Goal: Entertainment & Leisure: Consume media (video, audio)

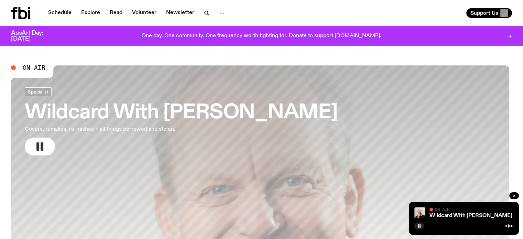
click at [45, 150] on icon "button" at bounding box center [39, 146] width 11 height 11
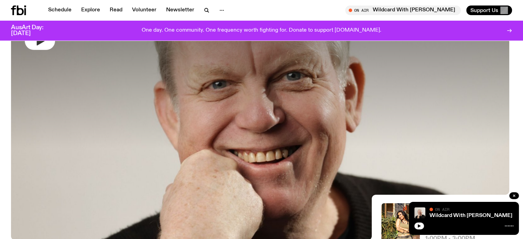
scroll to position [66, 0]
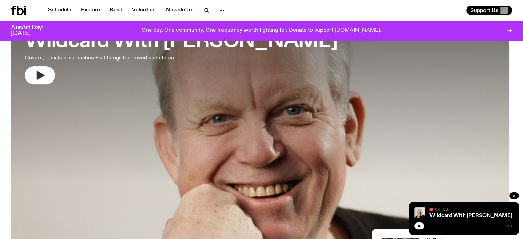
click at [446, 230] on div "Wildcard With [PERSON_NAME] On Air On Air" at bounding box center [464, 218] width 110 height 33
click at [420, 225] on icon "button" at bounding box center [419, 226] width 4 height 4
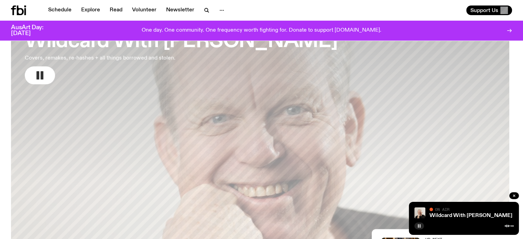
click at [420, 225] on icon "button" at bounding box center [419, 226] width 4 height 4
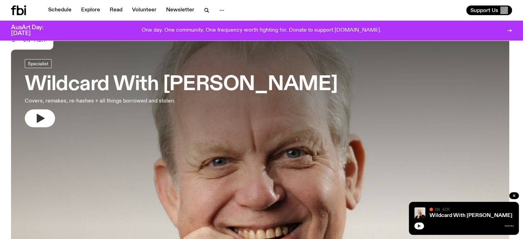
scroll to position [0, 0]
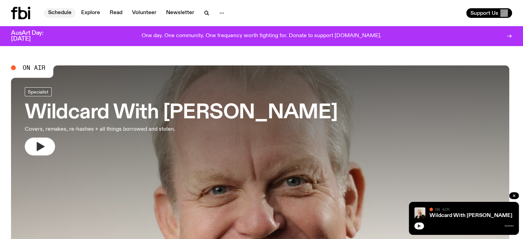
click at [62, 10] on link "Schedule" at bounding box center [60, 13] width 32 height 10
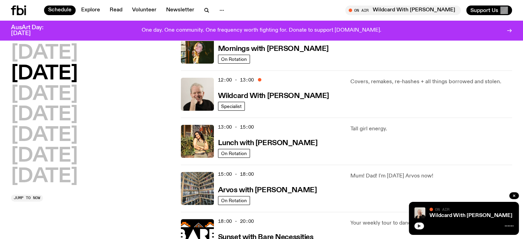
scroll to position [133, 0]
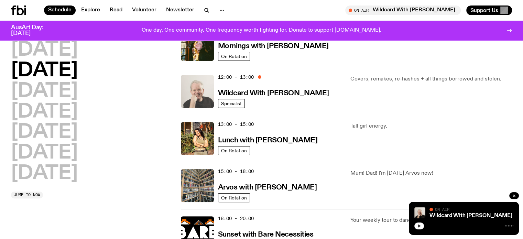
click at [198, 95] on img at bounding box center [197, 91] width 33 height 33
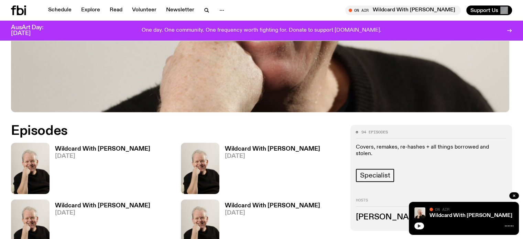
scroll to position [305, 0]
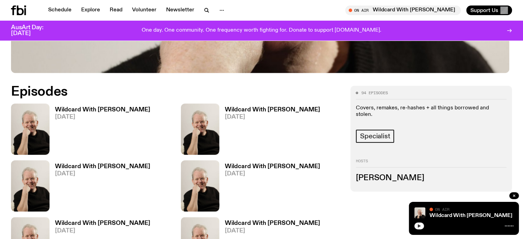
click at [41, 132] on img at bounding box center [30, 129] width 39 height 51
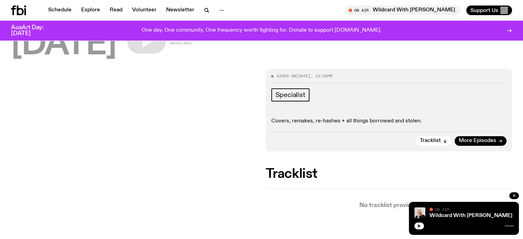
scroll to position [67, 0]
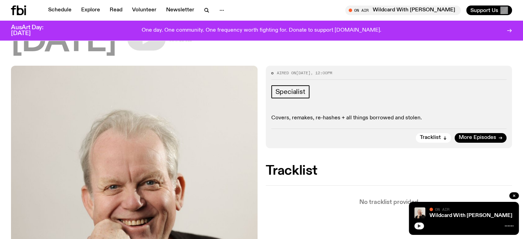
click at [418, 227] on icon "button" at bounding box center [419, 226] width 4 height 4
click at [420, 224] on icon "button" at bounding box center [419, 226] width 4 height 4
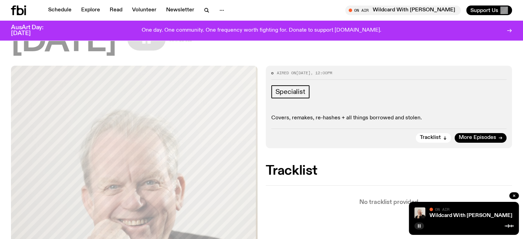
click at [422, 226] on button "button" at bounding box center [419, 226] width 10 height 7
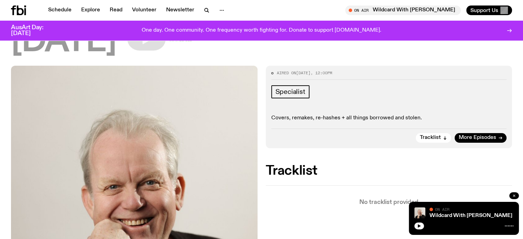
click at [516, 197] on button "button" at bounding box center [514, 195] width 10 height 7
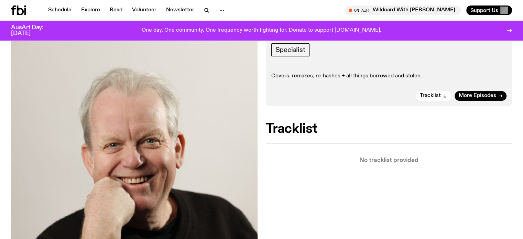
scroll to position [0, 0]
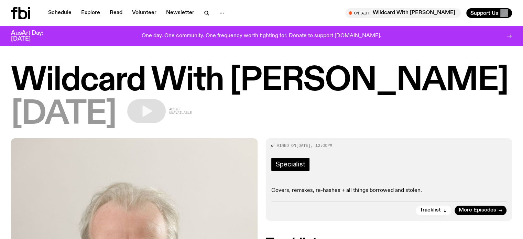
click at [289, 165] on span "Specialist" at bounding box center [290, 165] width 30 height 8
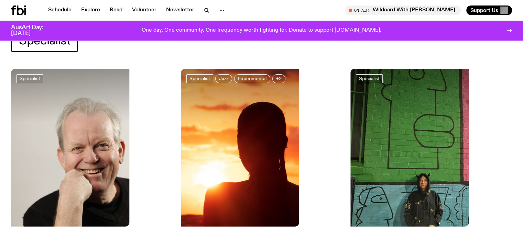
scroll to position [133, 0]
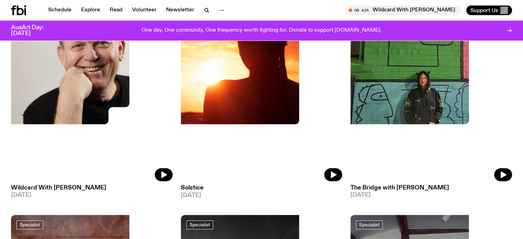
click at [58, 88] on img at bounding box center [92, 73] width 162 height 215
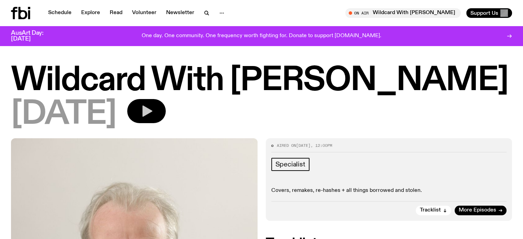
click at [152, 110] on icon "button" at bounding box center [147, 111] width 10 height 11
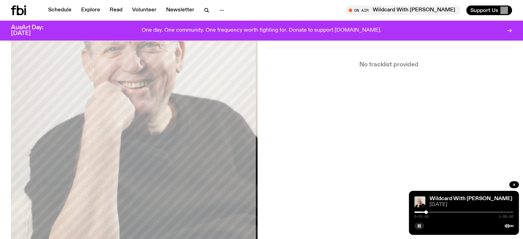
scroll to position [136, 0]
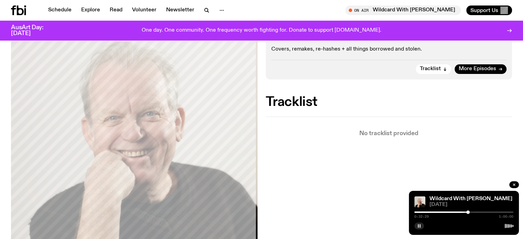
click at [420, 227] on rect "button" at bounding box center [420, 225] width 1 height 3
